Goal: Obtain resource: Obtain resource

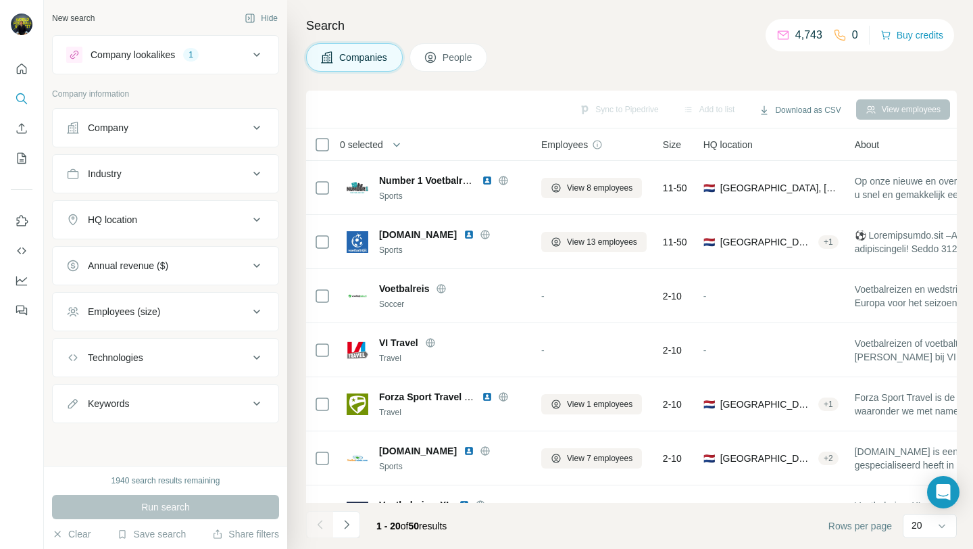
click at [189, 222] on div "HQ location" at bounding box center [157, 220] width 183 height 14
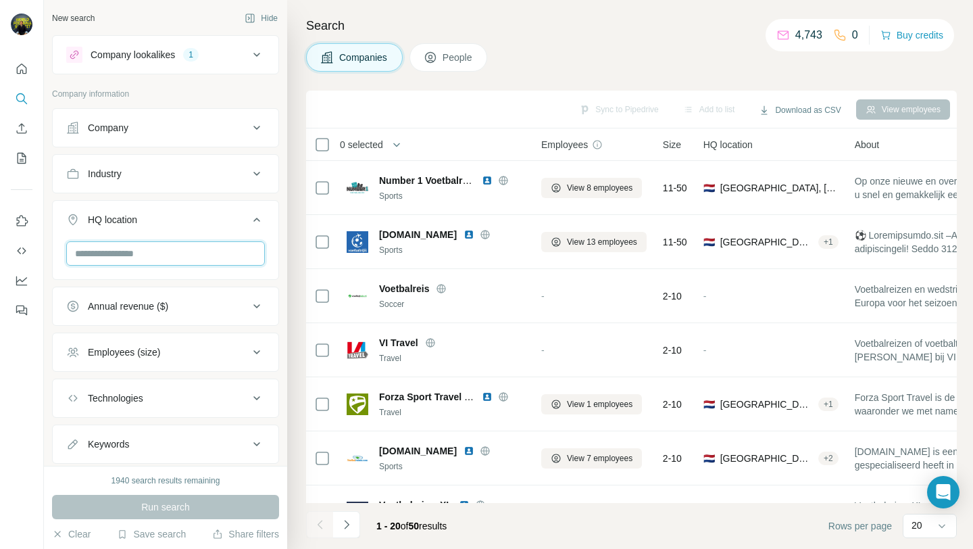
click at [185, 254] on input "text" at bounding box center [165, 253] width 199 height 24
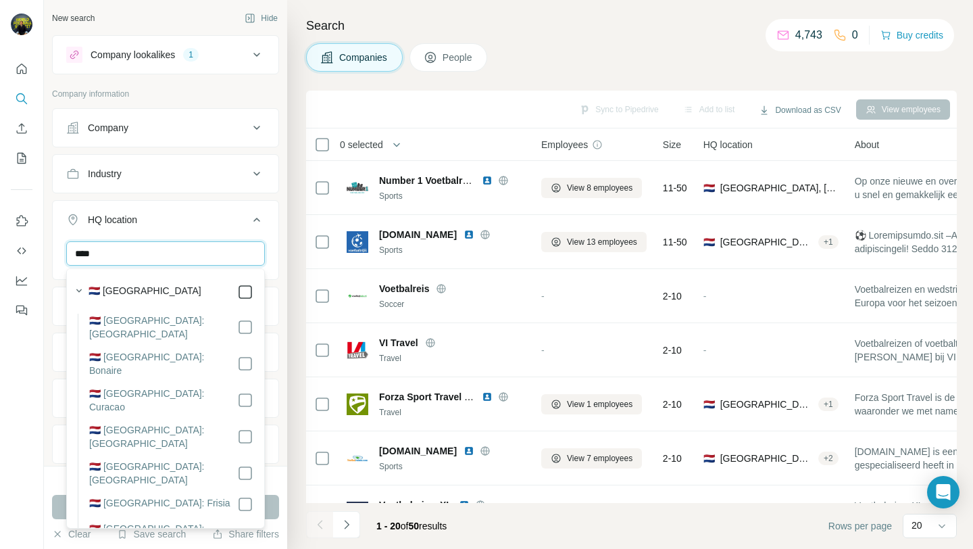
type input "****"
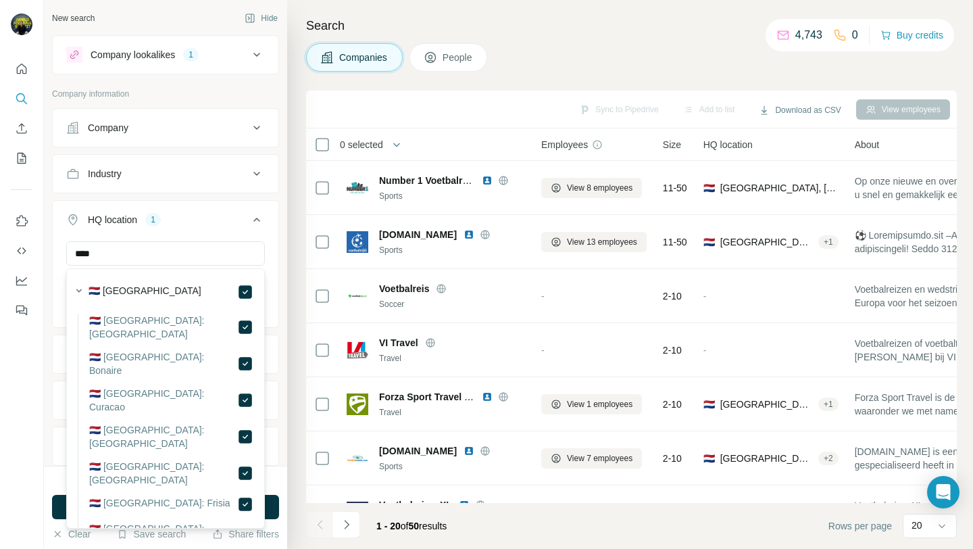
click at [212, 195] on ul "Company Industry HQ location 1 **** [GEOGRAPHIC_DATA] Clear all Annual revenue …" at bounding box center [165, 310] width 227 height 404
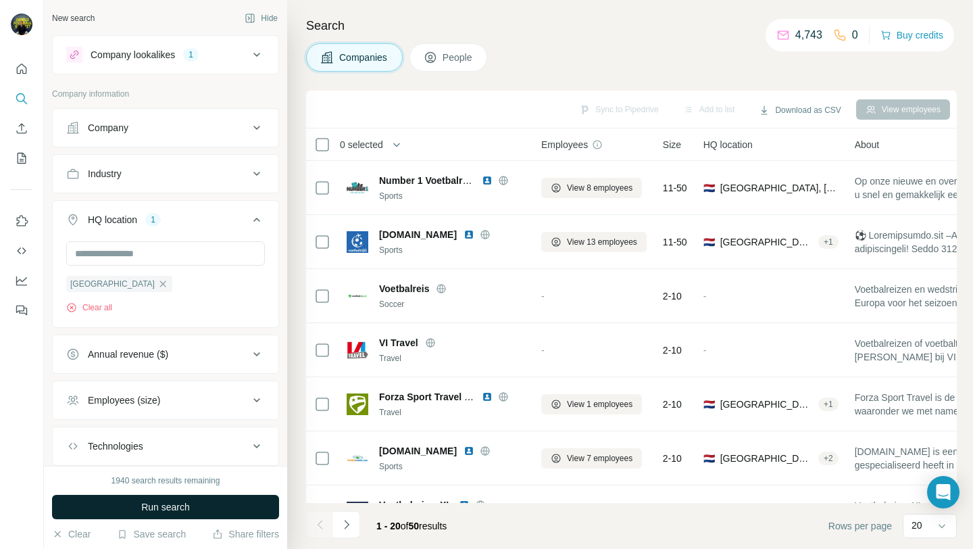
click at [201, 501] on button "Run search" at bounding box center [165, 507] width 227 height 24
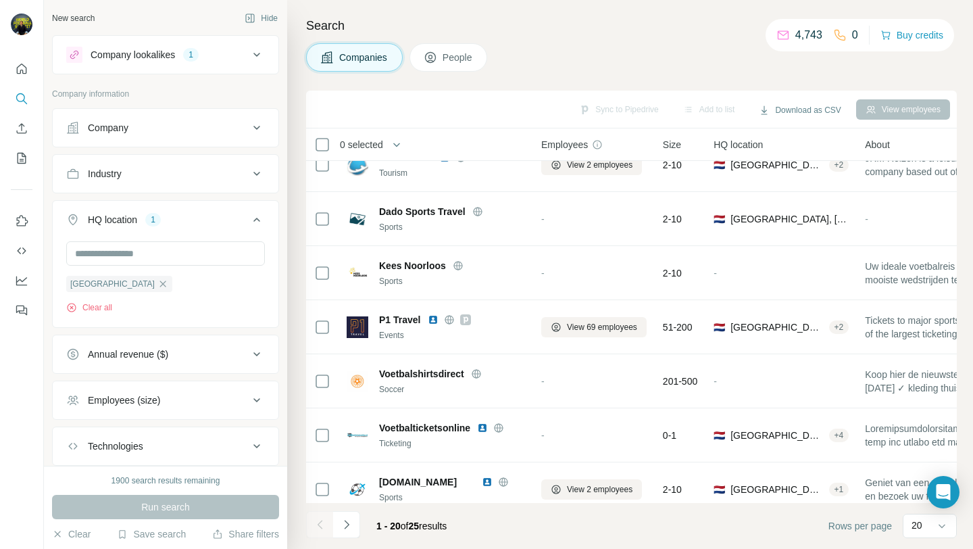
scroll to position [740, 0]
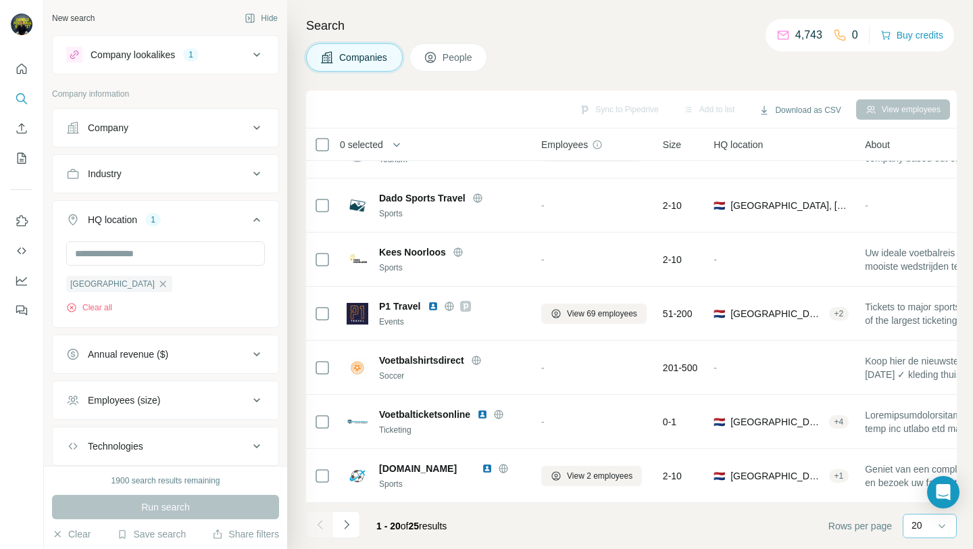
click at [919, 527] on p "20" at bounding box center [917, 525] width 11 height 14
click at [920, 497] on p "10" at bounding box center [920, 496] width 11 height 14
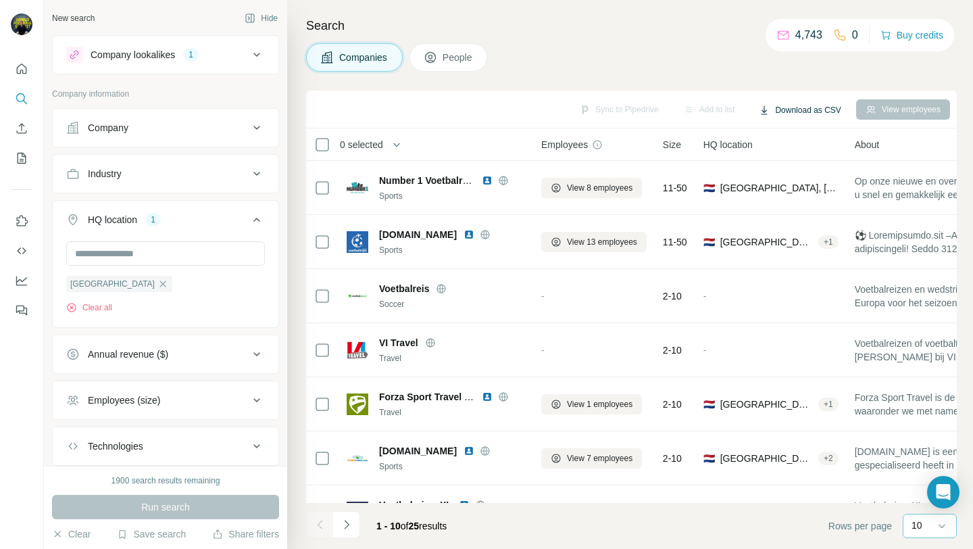
click at [773, 113] on button "Download as CSV" at bounding box center [800, 110] width 101 height 20
click at [777, 143] on div "Only current page (10)" at bounding box center [809, 138] width 126 height 24
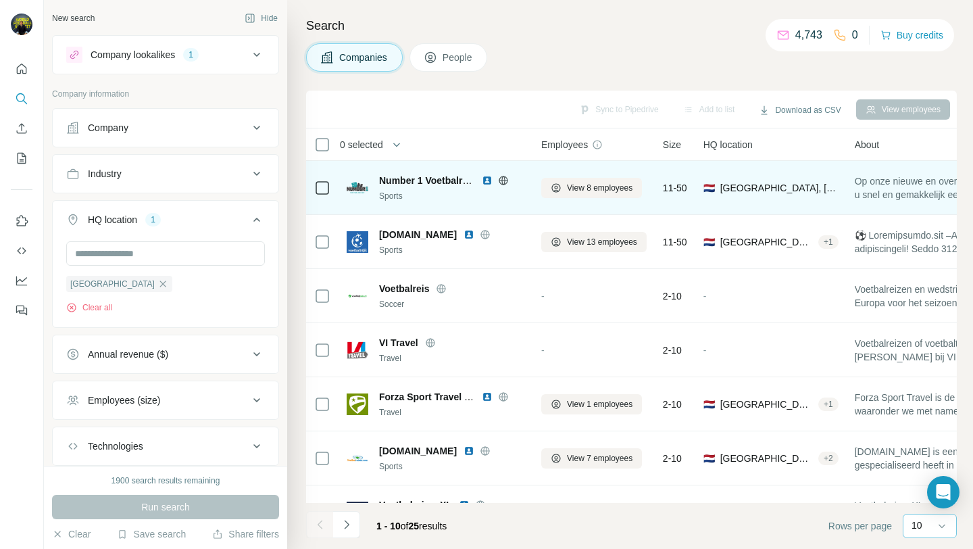
click at [487, 180] on img at bounding box center [487, 180] width 11 height 11
